Goal: Communication & Community: Share content

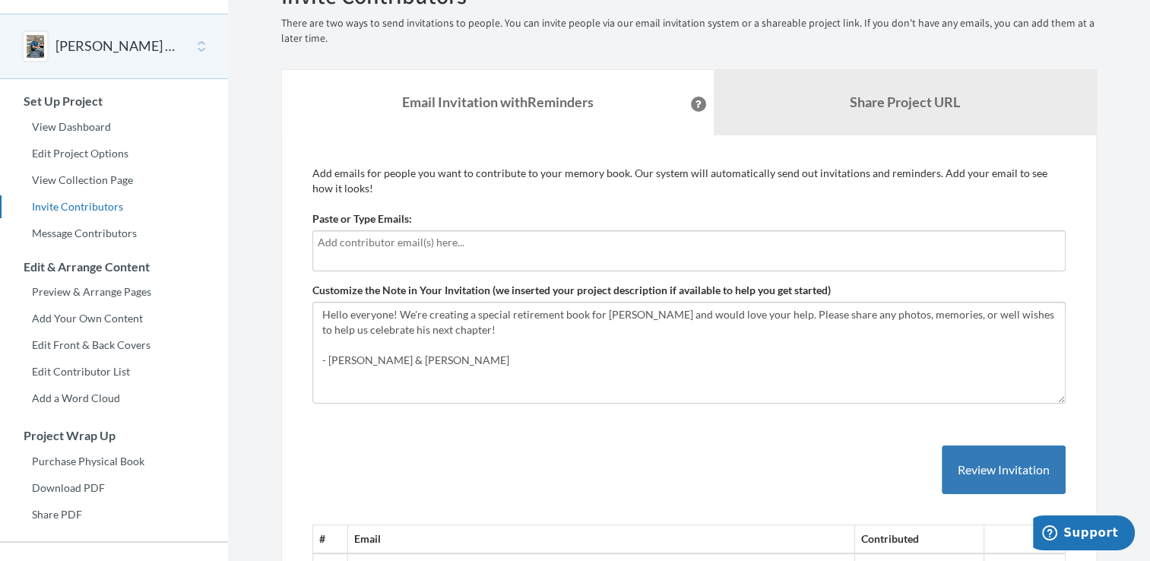
scroll to position [41, 0]
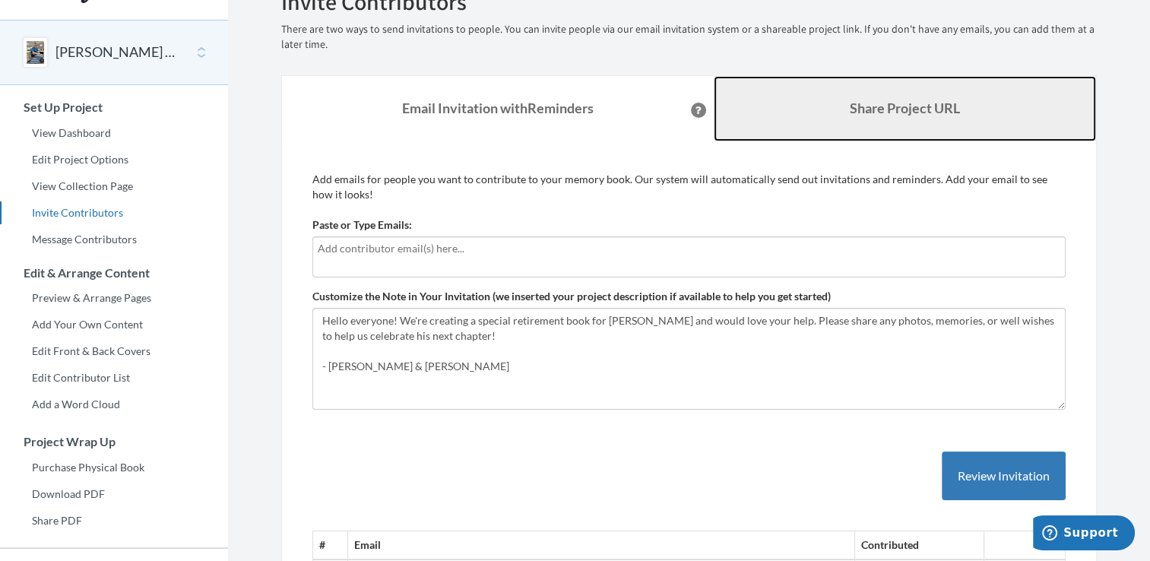
click at [914, 108] on b "Share Project URL" at bounding box center [905, 108] width 110 height 17
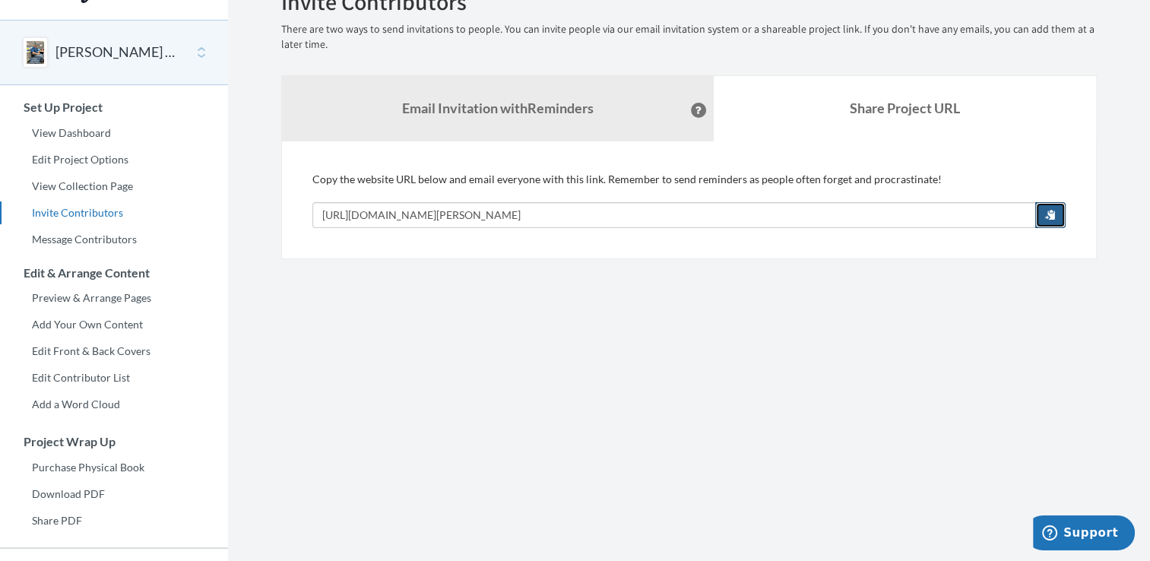
click at [1044, 217] on button "button" at bounding box center [1050, 215] width 30 height 26
click at [1010, 336] on section "Emails have been sent! Invite Contributors There are two ways to send invitatio…" at bounding box center [689, 337] width 922 height 756
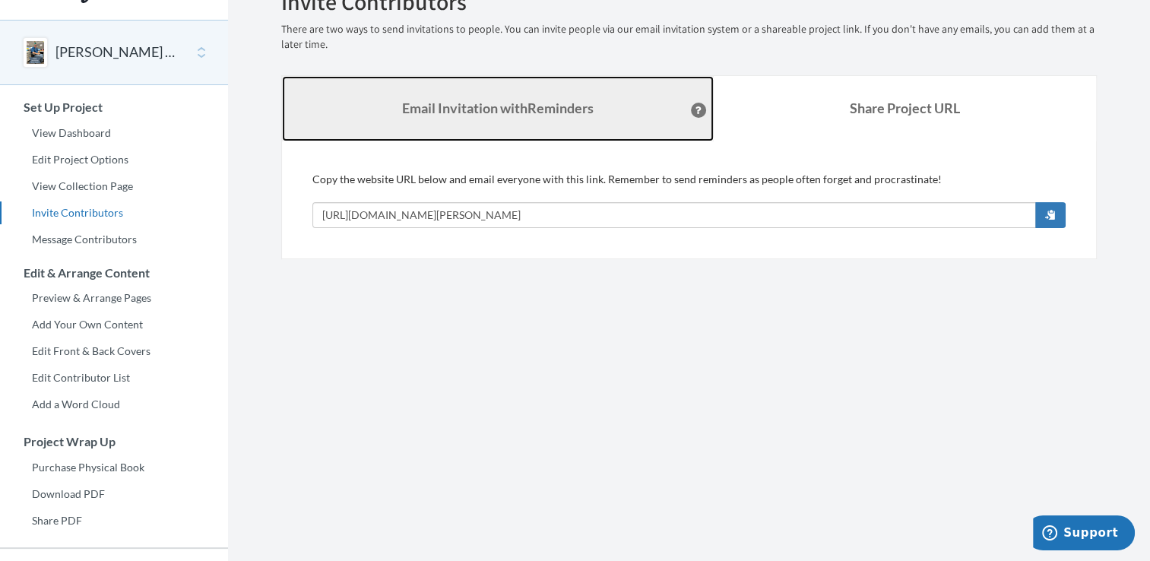
click at [537, 103] on strong "Email Invitation with Reminders" at bounding box center [498, 108] width 192 height 17
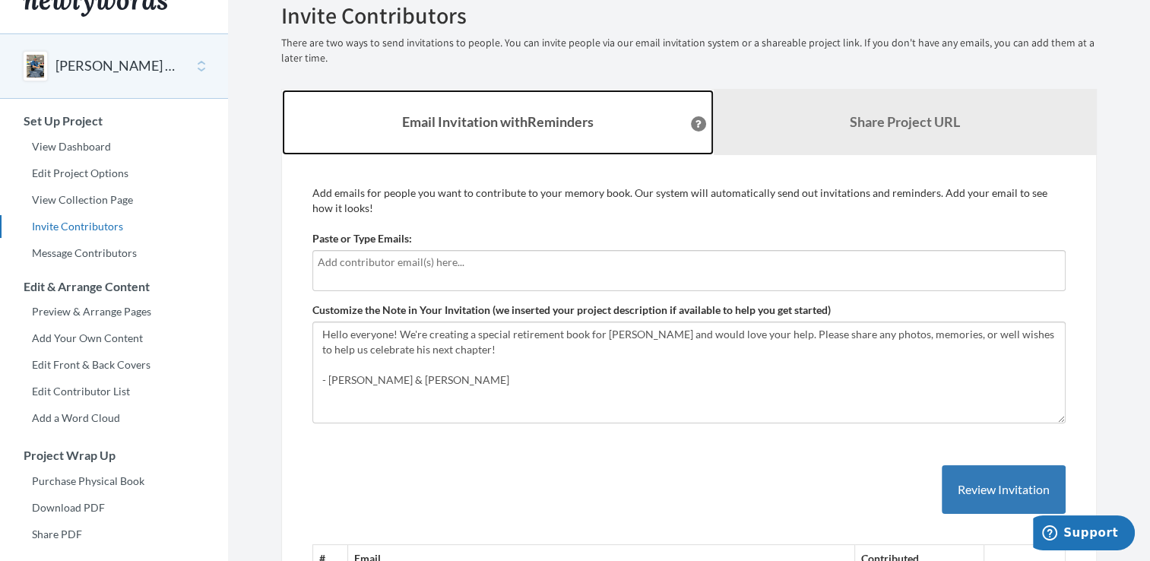
scroll to position [0, 0]
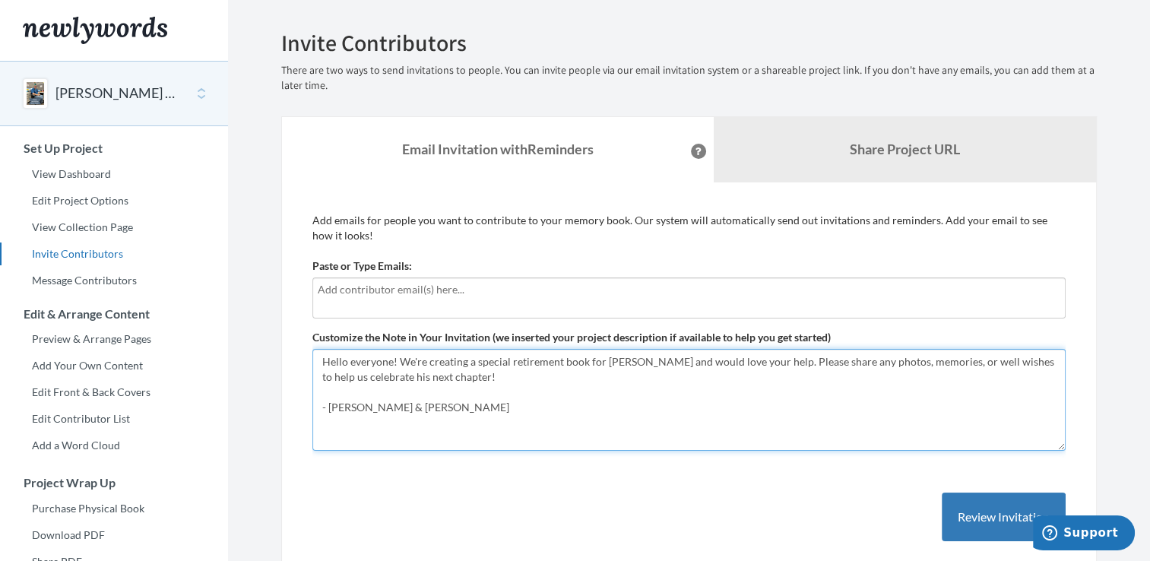
drag, startPoint x: 484, startPoint y: 412, endPoint x: 282, endPoint y: 360, distance: 208.7
click at [282, 360] on div "Add emails for people you want to contribute to your memory book. Our system wi…" at bounding box center [689, 443] width 816 height 522
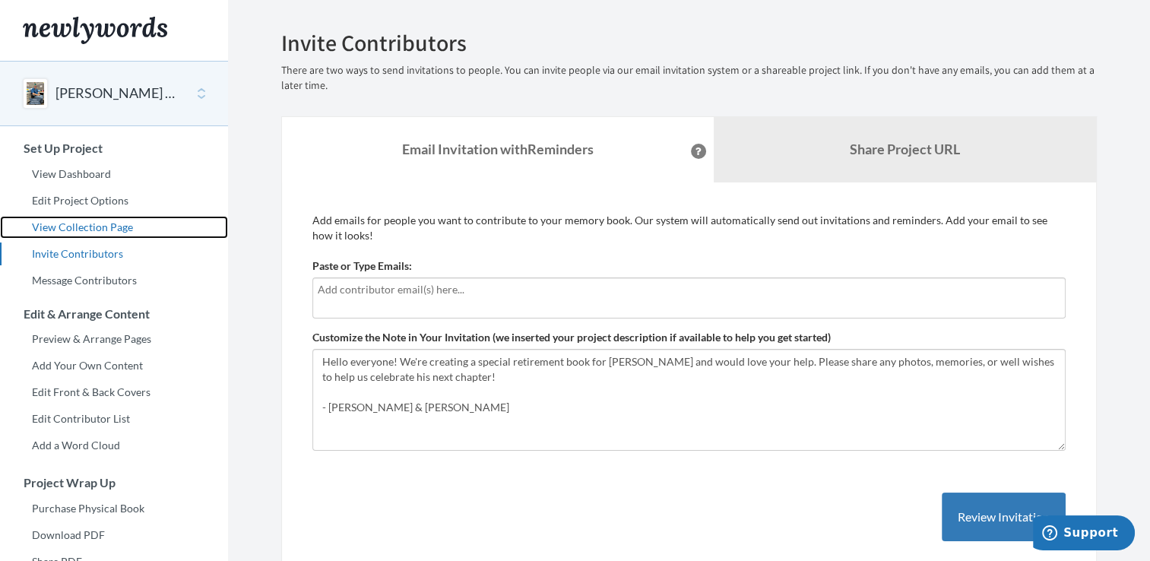
click at [87, 227] on link "View Collection Page" at bounding box center [114, 227] width 228 height 23
